Goal: Obtain resource: Download file/media

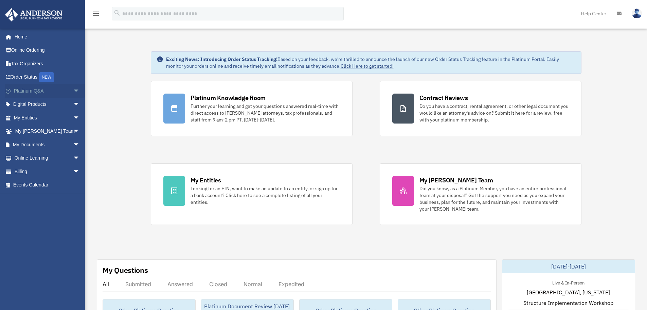
click at [73, 87] on span "arrow_drop_down" at bounding box center [80, 91] width 14 height 14
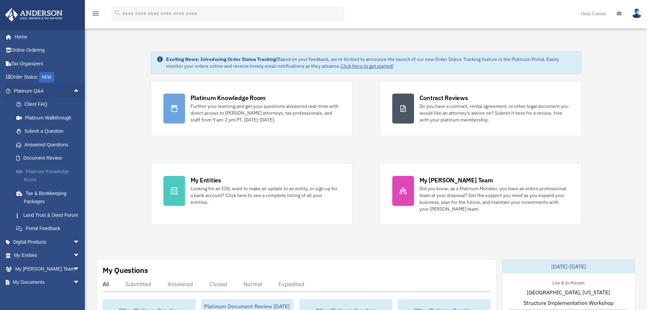
click at [50, 171] on link "Platinum Knowledge Room" at bounding box center [50, 176] width 81 height 22
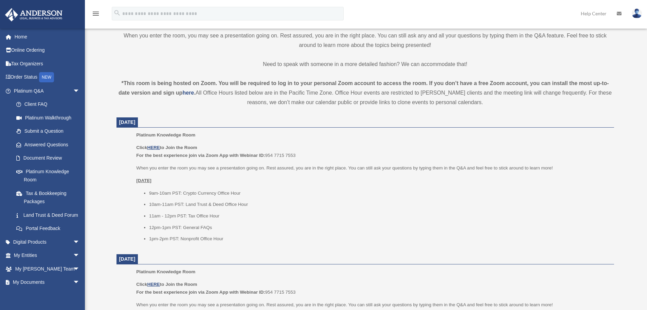
scroll to position [204, 0]
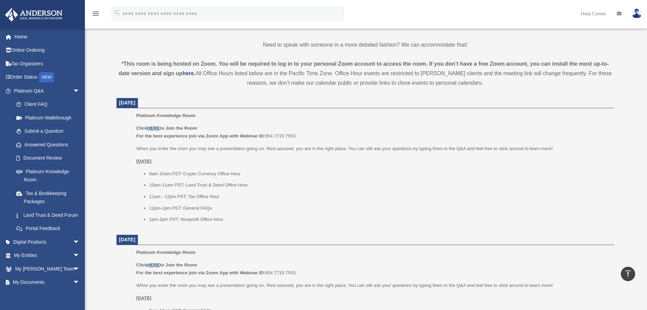
click at [157, 125] on u "HERE" at bounding box center [153, 127] width 13 height 5
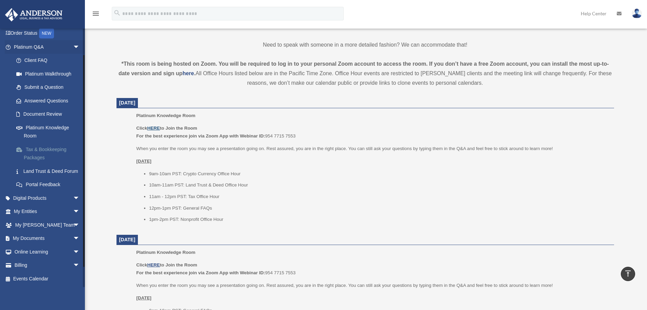
scroll to position [52, 0]
click at [22, 237] on link "My Documents arrow_drop_down" at bounding box center [47, 238] width 85 height 14
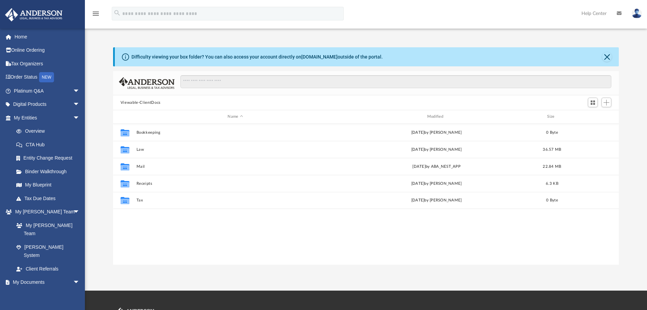
scroll to position [150, 501]
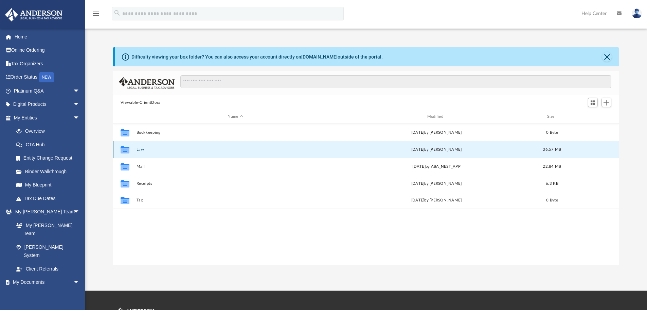
click at [138, 147] on button "Law" at bounding box center [235, 149] width 198 height 4
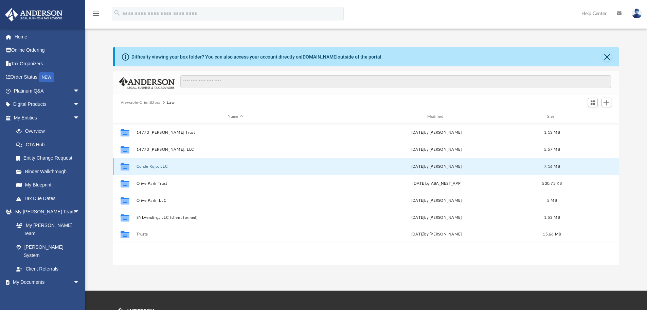
click at [164, 166] on button "Conde Rojo, LLC" at bounding box center [235, 166] width 198 height 4
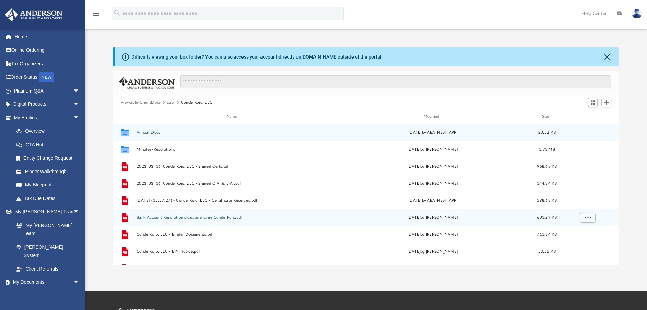
scroll to position [34, 0]
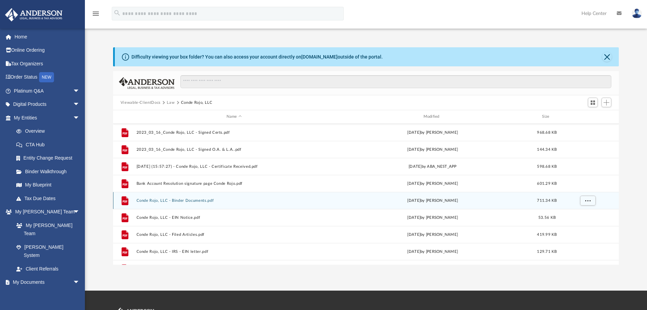
click at [201, 200] on button "Conde Rojo, LLC - Binder Documents.pdf" at bounding box center [234, 200] width 196 height 4
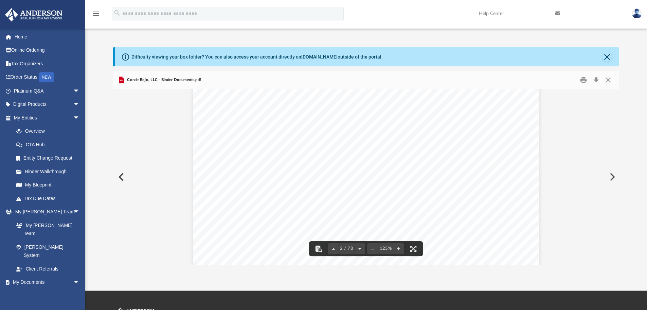
scroll to position [459, 0]
click at [586, 83] on button "Print" at bounding box center [584, 80] width 14 height 11
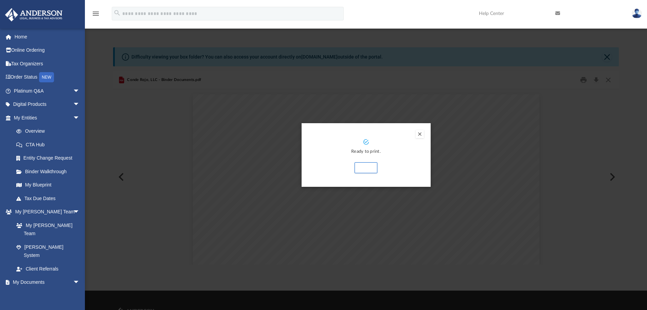
click at [422, 133] on button "Preview" at bounding box center [420, 134] width 8 height 8
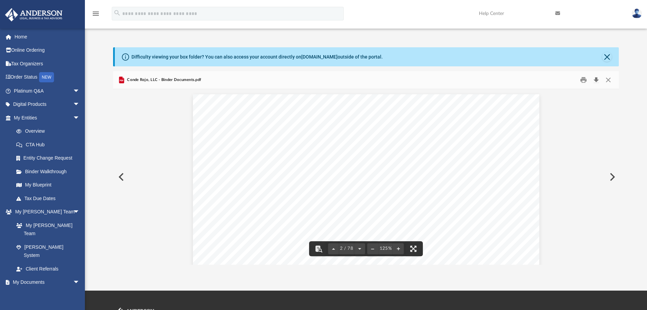
click at [598, 82] on button "Download" at bounding box center [596, 80] width 12 height 11
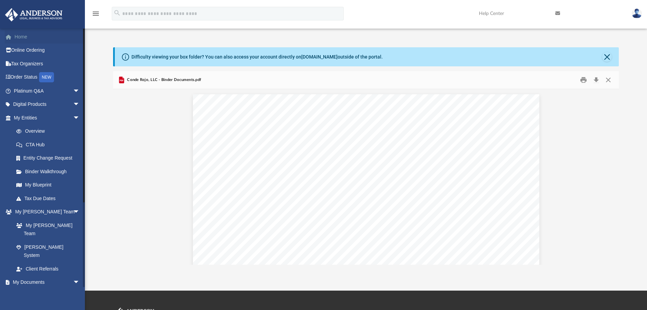
click at [49, 38] on link "Home" at bounding box center [47, 37] width 85 height 14
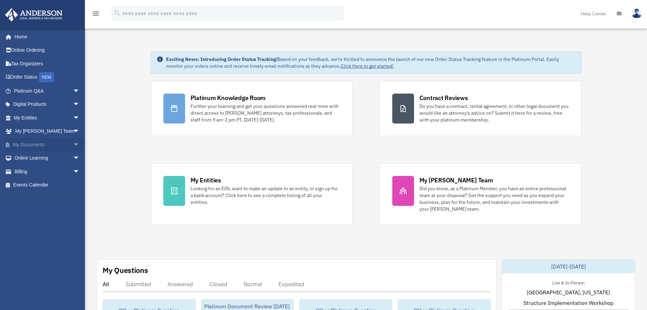
click at [73, 146] on span "arrow_drop_down" at bounding box center [80, 145] width 14 height 14
click at [23, 158] on span at bounding box center [22, 158] width 4 height 5
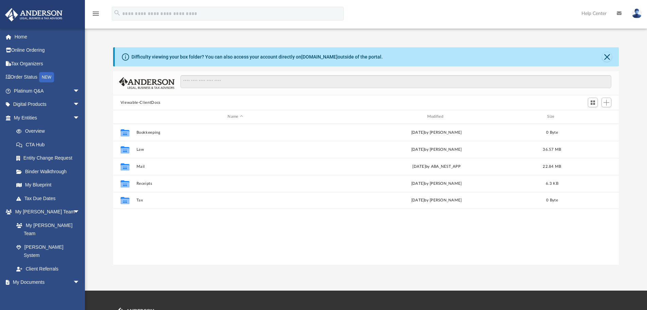
scroll to position [150, 501]
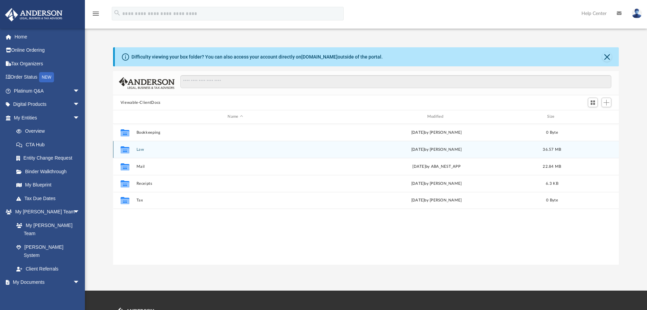
click at [140, 148] on button "Law" at bounding box center [235, 149] width 198 height 4
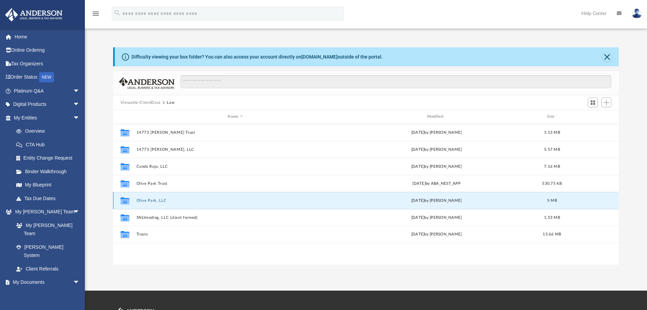
click at [154, 202] on button "Olive Park, LLC" at bounding box center [235, 200] width 198 height 4
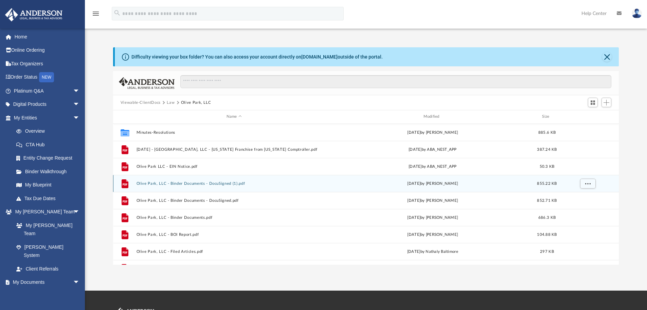
click at [229, 183] on button "Olive Park, LLC - Binder Documents - DocuSigned (1).pdf" at bounding box center [234, 183] width 196 height 4
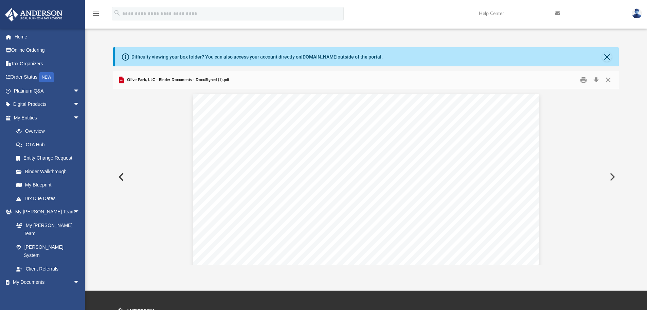
scroll to position [1377, 0]
click at [606, 55] on button "Close" at bounding box center [608, 57] width 10 height 10
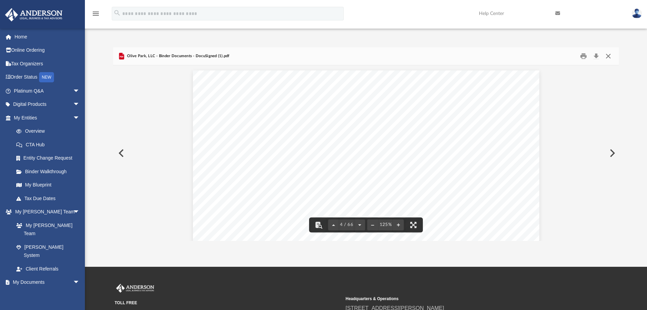
click at [607, 57] on button "Close" at bounding box center [609, 56] width 12 height 11
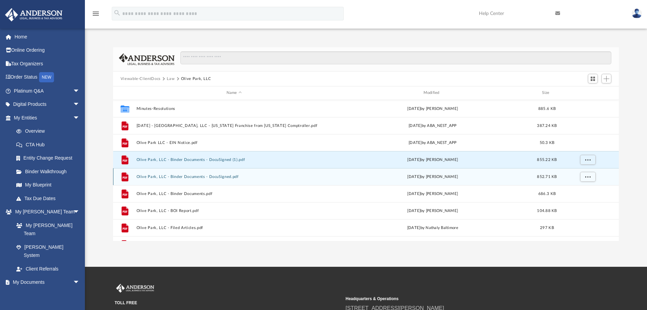
scroll to position [12, 0]
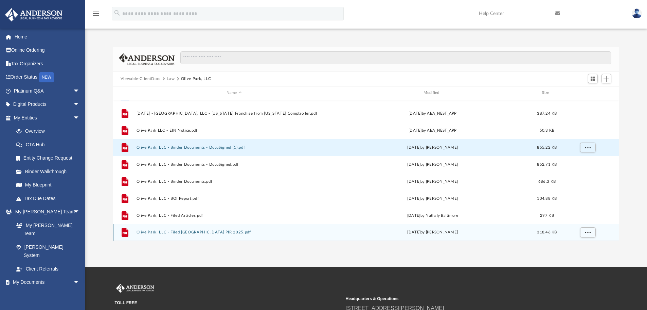
click at [195, 232] on button "Olive Park, LLC - Filed TX PIR 2025.pdf" at bounding box center [234, 232] width 196 height 4
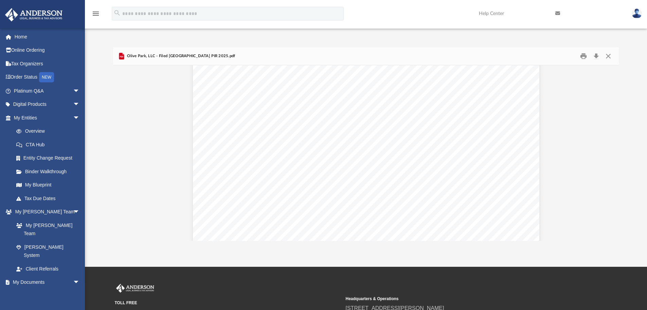
scroll to position [0, 0]
click at [610, 58] on button "Close" at bounding box center [609, 56] width 12 height 11
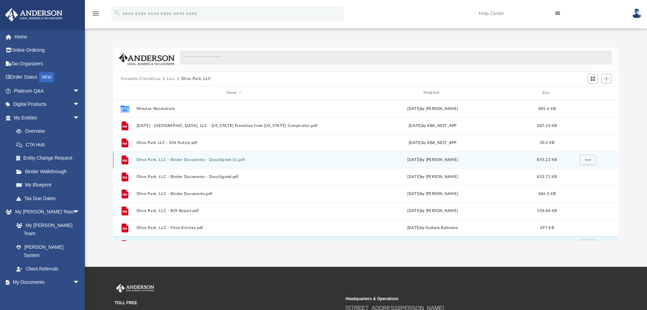
click at [228, 158] on button "Olive Park, LLC - Binder Documents - DocuSigned (1).pdf" at bounding box center [234, 159] width 196 height 4
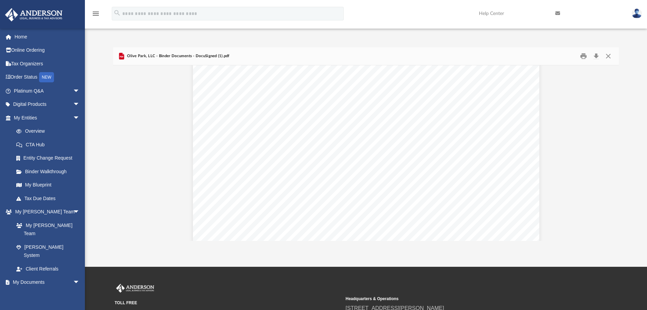
scroll to position [1411, 0]
drag, startPoint x: 499, startPoint y: 88, endPoint x: 453, endPoint y: 86, distance: 45.3
click at [453, 86] on div "Overview of Olive Park, LLC Entity Formation Information State of Organization …" at bounding box center [366, 260] width 347 height 449
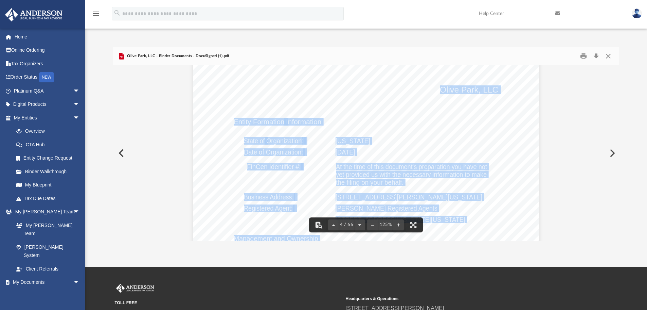
drag, startPoint x: 439, startPoint y: 89, endPoint x: 503, endPoint y: 89, distance: 63.6
click at [503, 89] on div "Overview of Olive Park, LLC Entity Formation Information State of Organization …" at bounding box center [366, 260] width 347 height 449
click at [409, 148] on div "Overview of Olive Park, LLC Entity Formation Information State of Organization …" at bounding box center [366, 260] width 347 height 449
drag, startPoint x: 382, startPoint y: 178, endPoint x: 390, endPoint y: 169, distance: 12.1
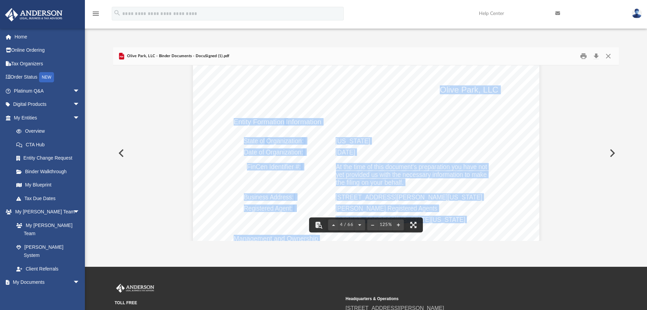
click at [193, 36] on span "At the time of this document's preparation you have not yet provided us with th…" at bounding box center [193, 36] width 0 height 0
click at [441, 140] on div "Overview of Olive Park, LLC Entity Formation Information State of Organization …" at bounding box center [366, 260] width 347 height 449
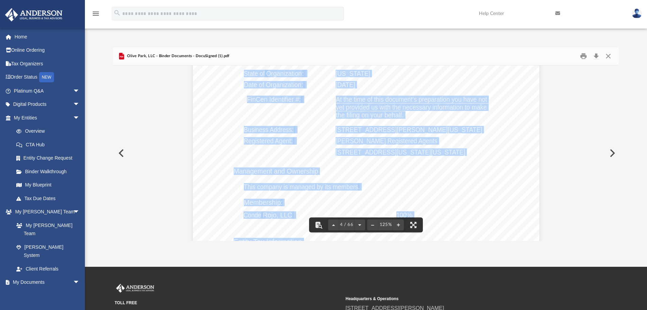
scroll to position [1479, 0]
click at [374, 144] on div "Overview of Olive Park, LLC Entity Formation Information State of Organization …" at bounding box center [366, 192] width 347 height 449
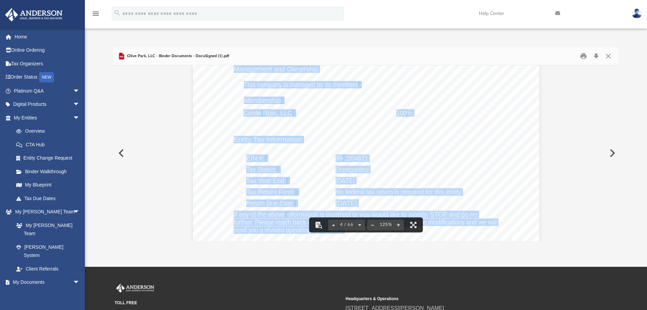
scroll to position [1580, 0]
click at [418, 150] on div "Overview of Olive Park, LLC Entity Formation Information State of Organization …" at bounding box center [366, 90] width 347 height 449
click at [274, 162] on div "Overview of Olive Park, LLC Entity Formation Information State of Organization …" at bounding box center [366, 90] width 347 height 449
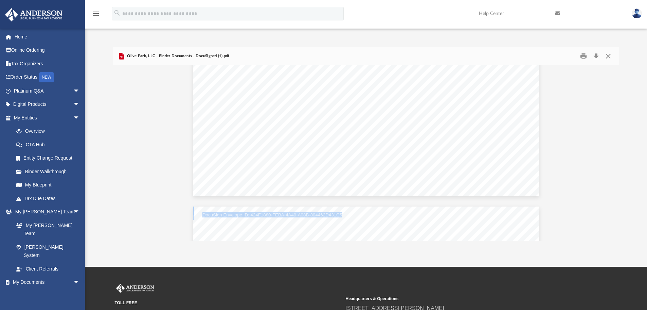
scroll to position [1207, 0]
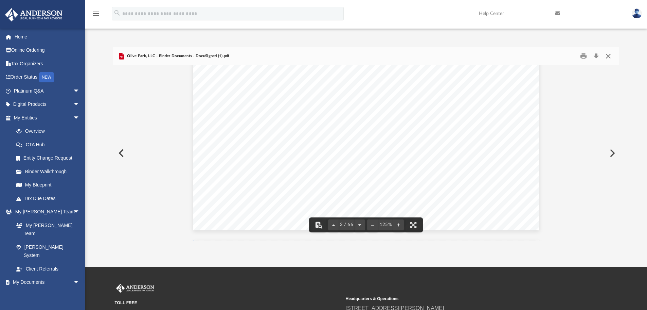
click at [607, 59] on button "Close" at bounding box center [609, 56] width 12 height 11
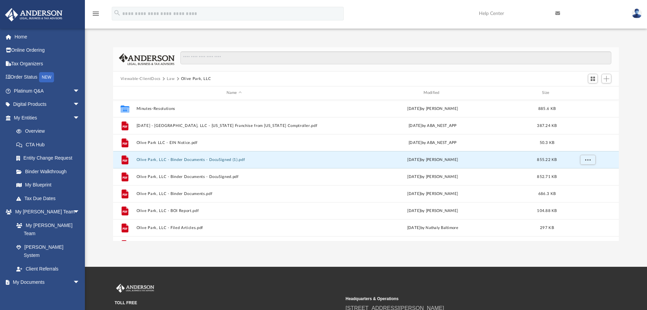
click at [171, 80] on button "Law" at bounding box center [171, 79] width 8 height 6
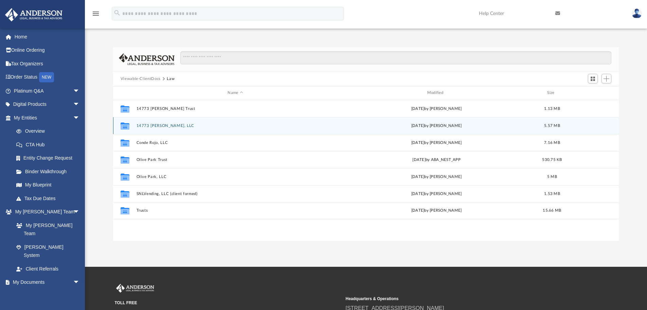
click at [162, 125] on button "14773 Langdon, LLC" at bounding box center [235, 125] width 198 height 4
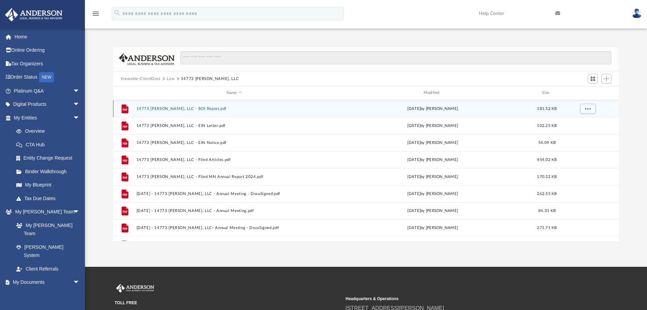
scroll to position [63, 0]
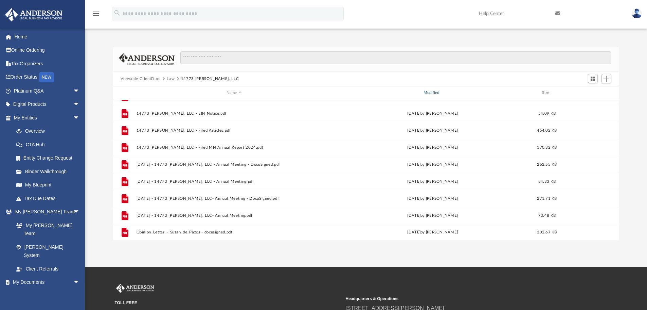
click at [431, 92] on div "Modified" at bounding box center [433, 93] width 196 height 6
click at [433, 92] on div "Modified" at bounding box center [433, 93] width 196 height 6
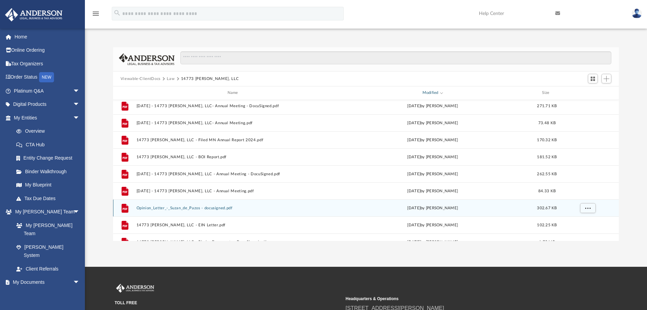
scroll to position [0, 0]
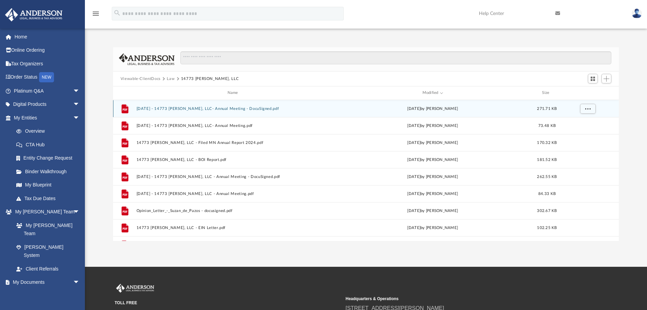
click at [241, 107] on button "2024.6.04 - 14773 Langdon, LLC- Annual Meeting - DocuSigned.pdf" at bounding box center [234, 108] width 196 height 4
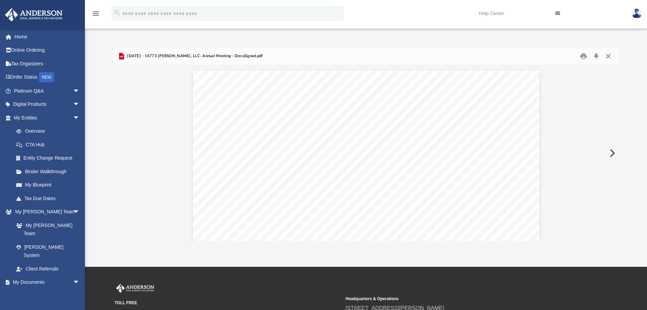
click at [610, 56] on button "Close" at bounding box center [609, 56] width 12 height 11
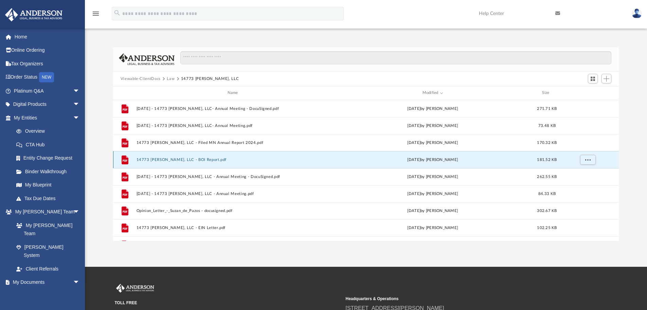
click at [198, 160] on button "14773 Langdon, LLC - BOI Report.pdf" at bounding box center [234, 159] width 196 height 4
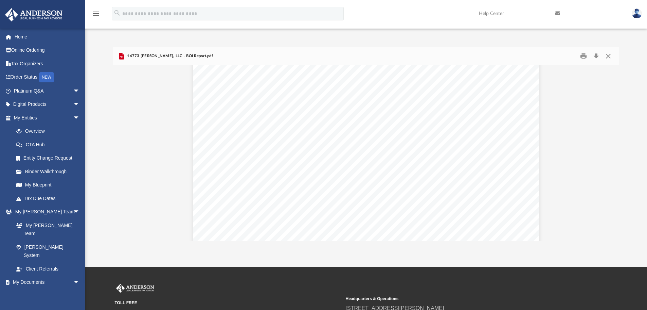
scroll to position [102, 0]
click at [611, 55] on button "Close" at bounding box center [609, 56] width 12 height 11
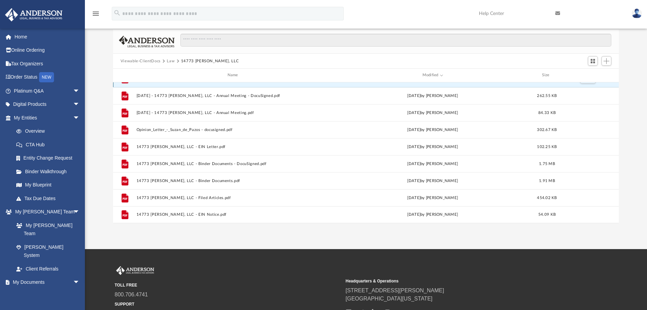
scroll to position [34, 0]
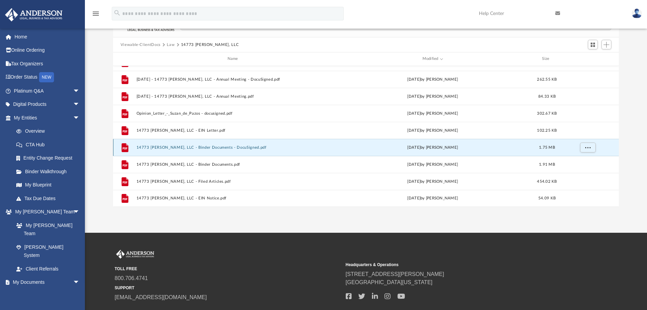
click at [235, 148] on button "14773 Langdon, LLC - Binder Documents - DocuSigned.pdf" at bounding box center [234, 147] width 196 height 4
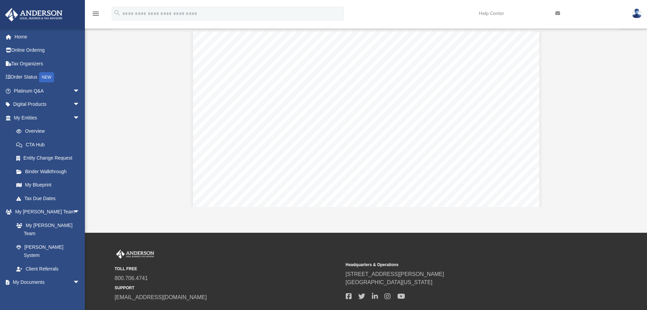
scroll to position [3280, 0]
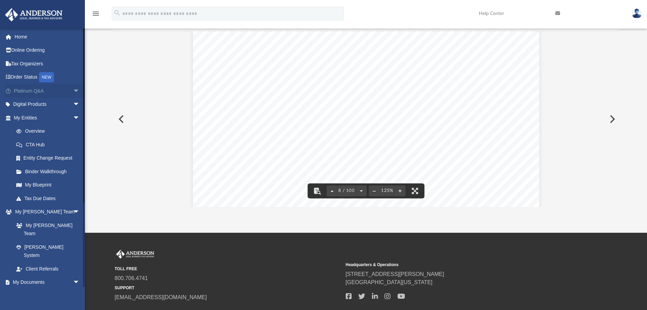
click at [40, 88] on link "Platinum Q&A arrow_drop_down" at bounding box center [47, 91] width 85 height 14
click at [73, 90] on span "arrow_drop_down" at bounding box center [80, 91] width 14 height 14
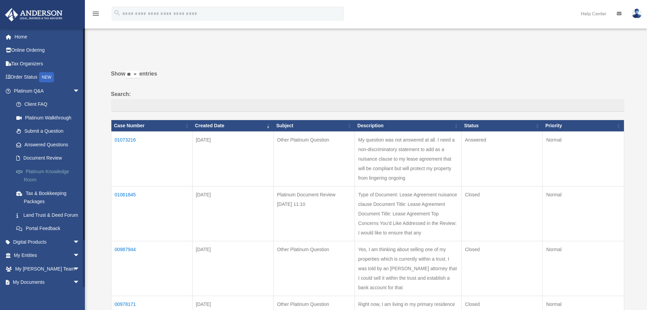
click at [44, 174] on link "Platinum Knowledge Room" at bounding box center [50, 176] width 81 height 22
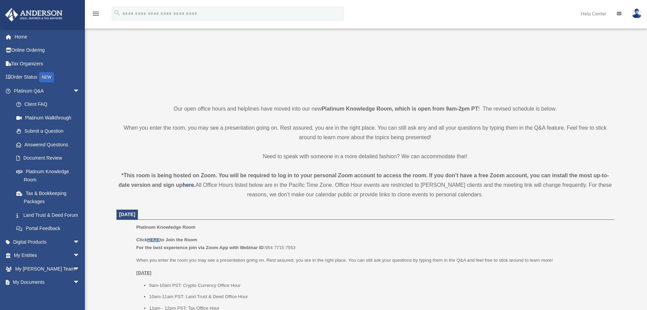
scroll to position [102, 0]
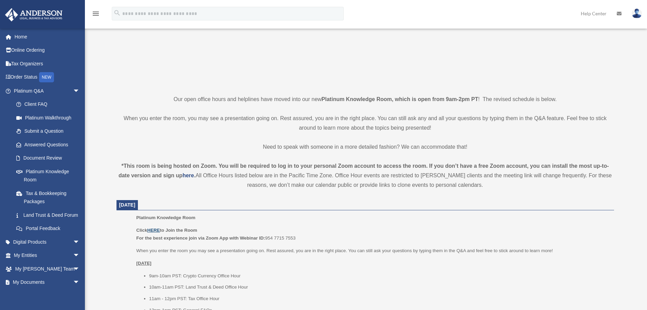
click at [155, 232] on u "HERE" at bounding box center [153, 229] width 13 height 5
